Goal: Check status

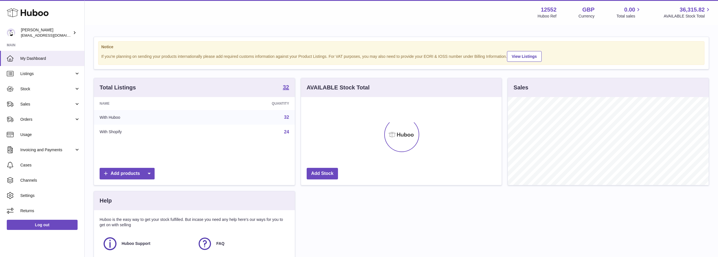
scroll to position [88, 201]
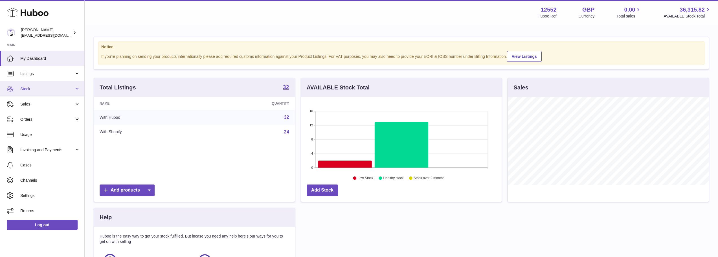
click at [39, 90] on span "Stock" at bounding box center [47, 88] width 54 height 5
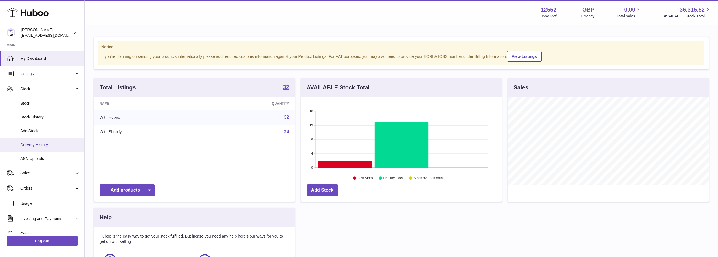
click at [29, 147] on span "Delivery History" at bounding box center [50, 144] width 60 height 5
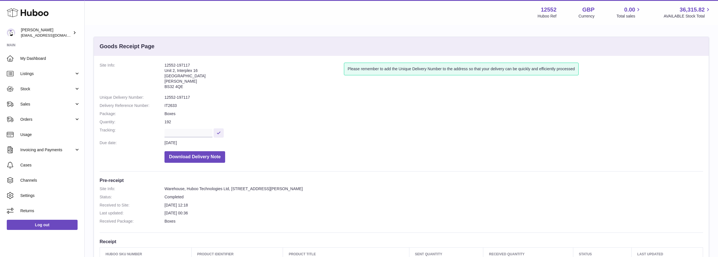
scroll to position [28, 0]
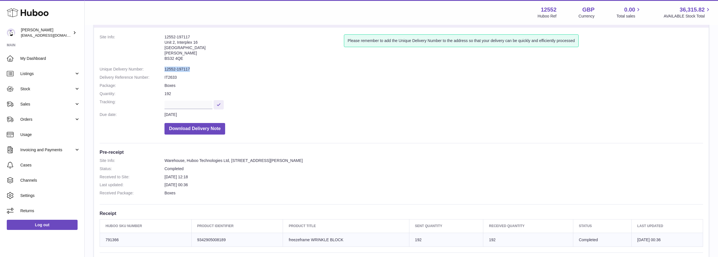
drag, startPoint x: 193, startPoint y: 69, endPoint x: 164, endPoint y: 69, distance: 29.1
click at [164, 69] on dl "Site Info: 12552-197117 [STREET_ADDRESS][PERSON_NAME] Please remember to add th…" at bounding box center [402, 85] width 604 height 103
copy dl "12552-197117"
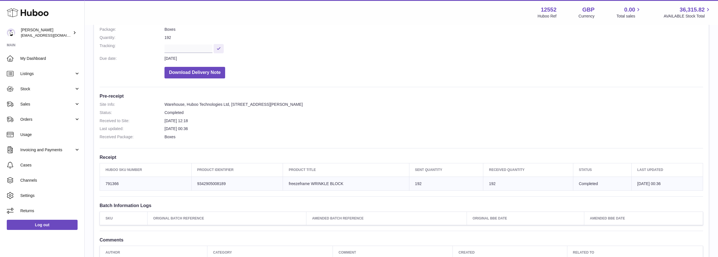
scroll to position [85, 0]
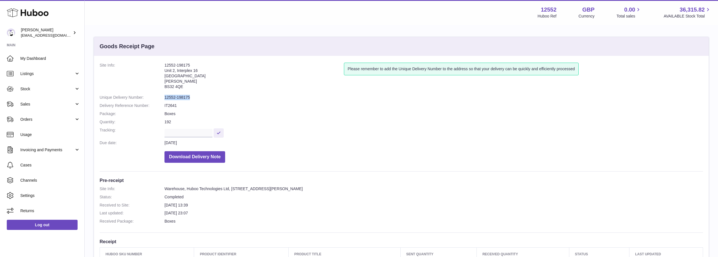
drag, startPoint x: 192, startPoint y: 96, endPoint x: 163, endPoint y: 98, distance: 29.1
click at [163, 98] on dl "Site Info: 12552-198175 Unit 2, Interplex 16 Ash Ridge Road Bradley Stoke BS32 …" at bounding box center [402, 114] width 604 height 103
copy dl "12552-198175"
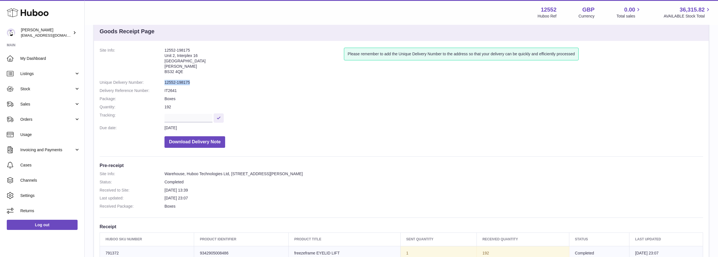
scroll to position [28, 0]
